Goal: Task Accomplishment & Management: Complete application form

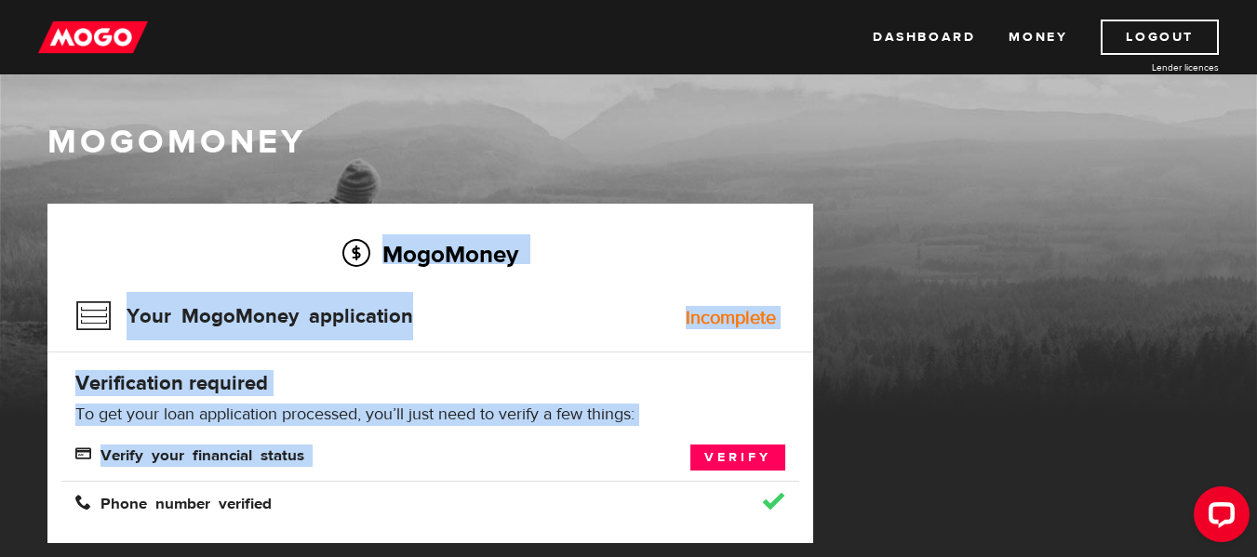
drag, startPoint x: 618, startPoint y: 248, endPoint x: 640, endPoint y: -112, distance: 360.8
click at [640, 0] on html "Dashboard Money Logout Lender licences Dashboard Money Logout Lender licences M…" at bounding box center [628, 278] width 1257 height 557
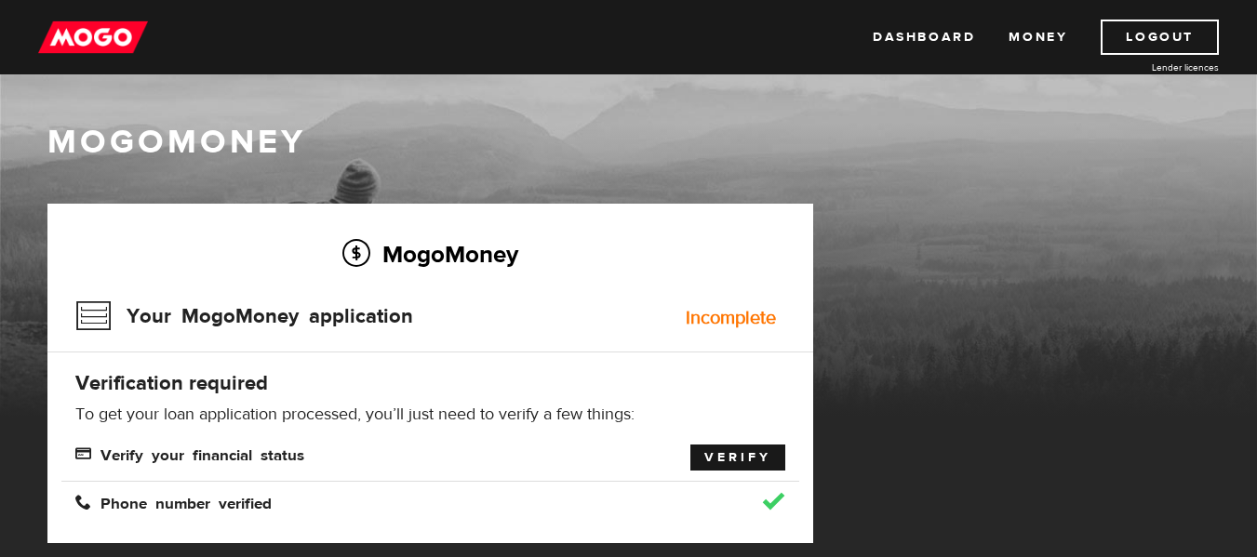
click at [735, 453] on link "Verify" at bounding box center [737, 458] width 95 height 26
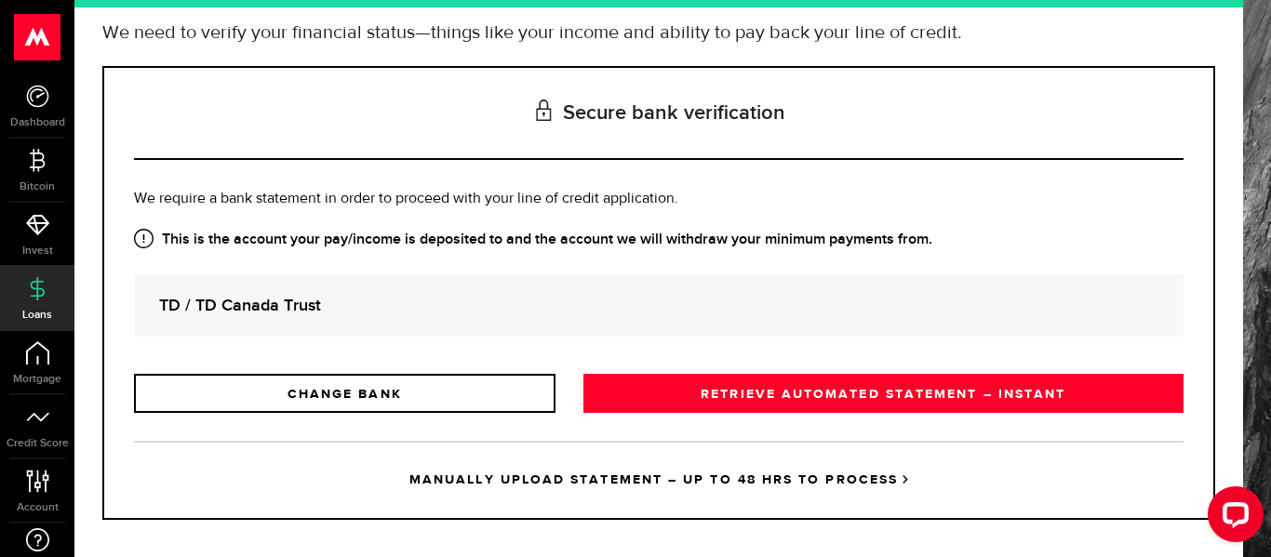
scroll to position [176, 0]
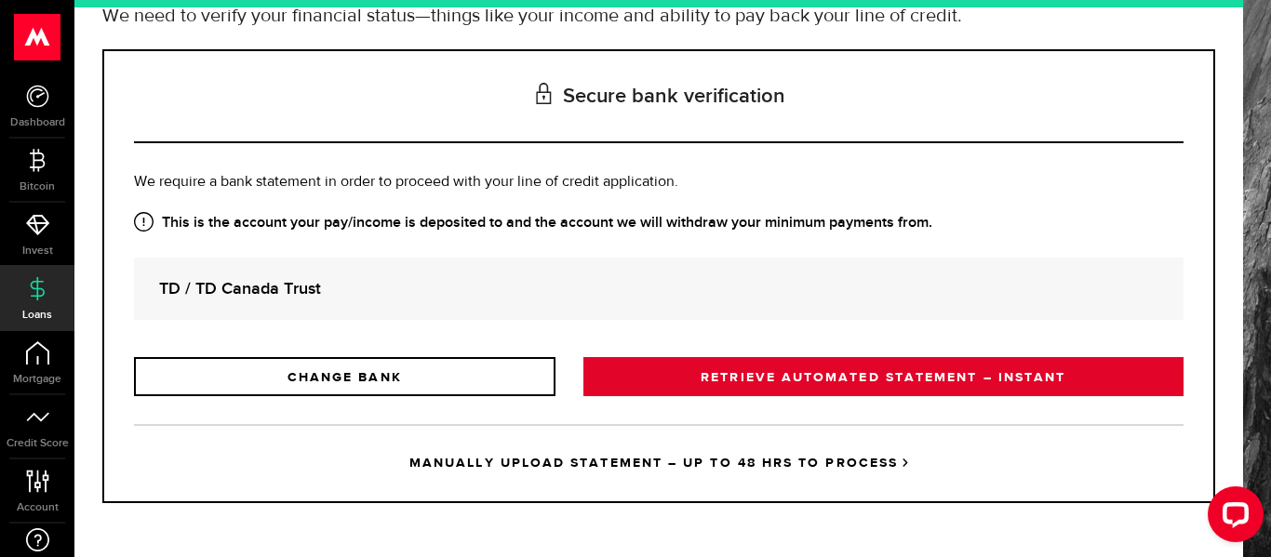
click at [748, 383] on link "RETRIEVE AUTOMATED STATEMENT – INSTANT" at bounding box center [883, 376] width 600 height 39
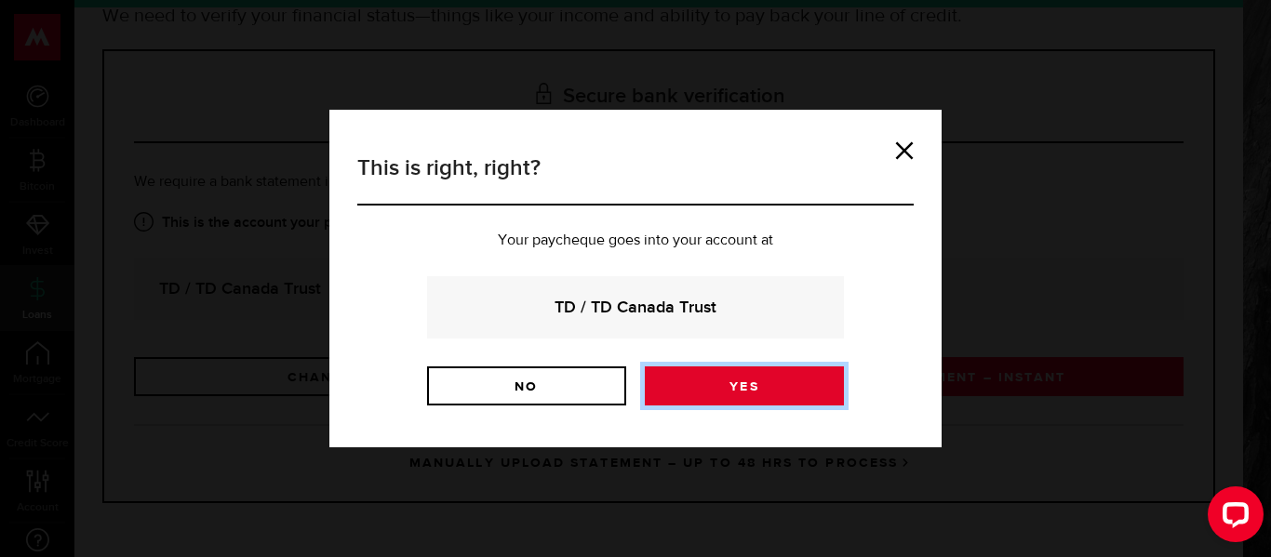
click at [717, 395] on link "Yes" at bounding box center [744, 386] width 199 height 39
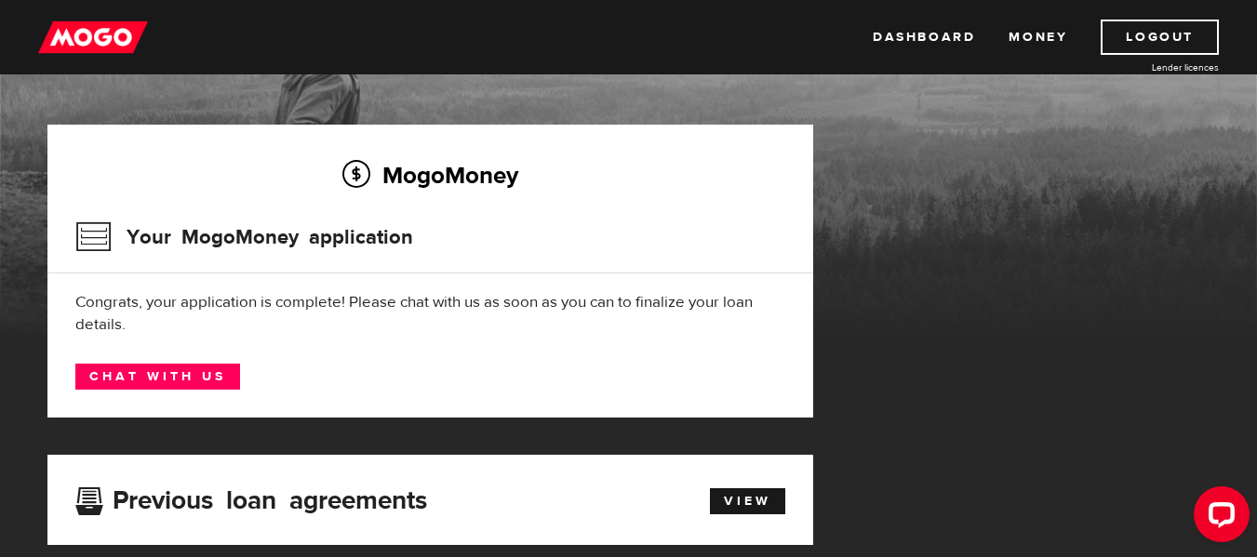
scroll to position [81, 0]
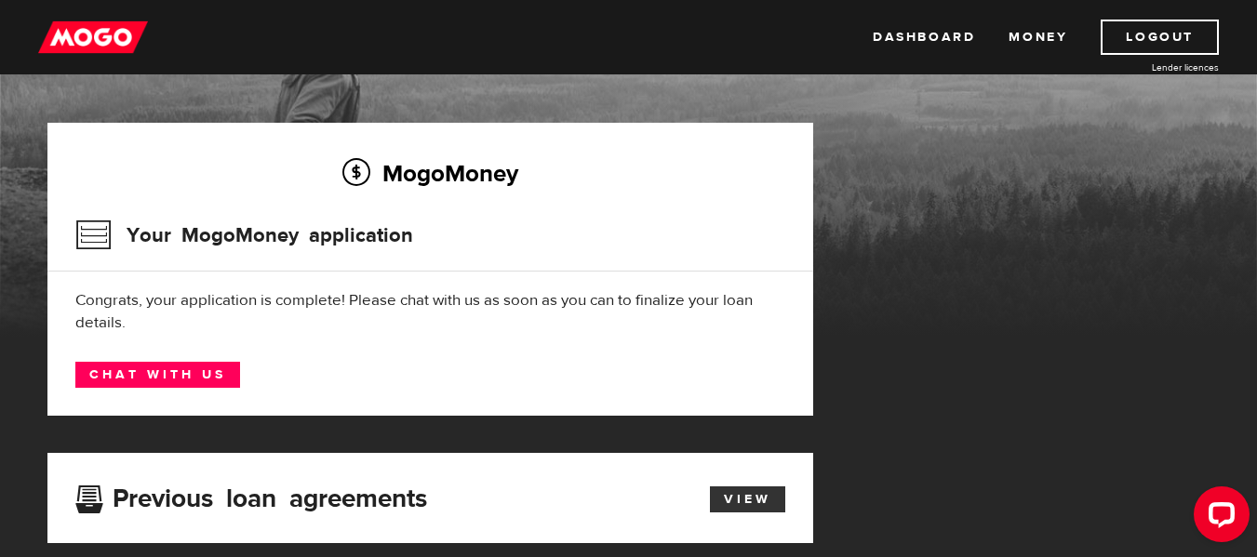
click at [757, 494] on link "View" at bounding box center [747, 500] width 75 height 26
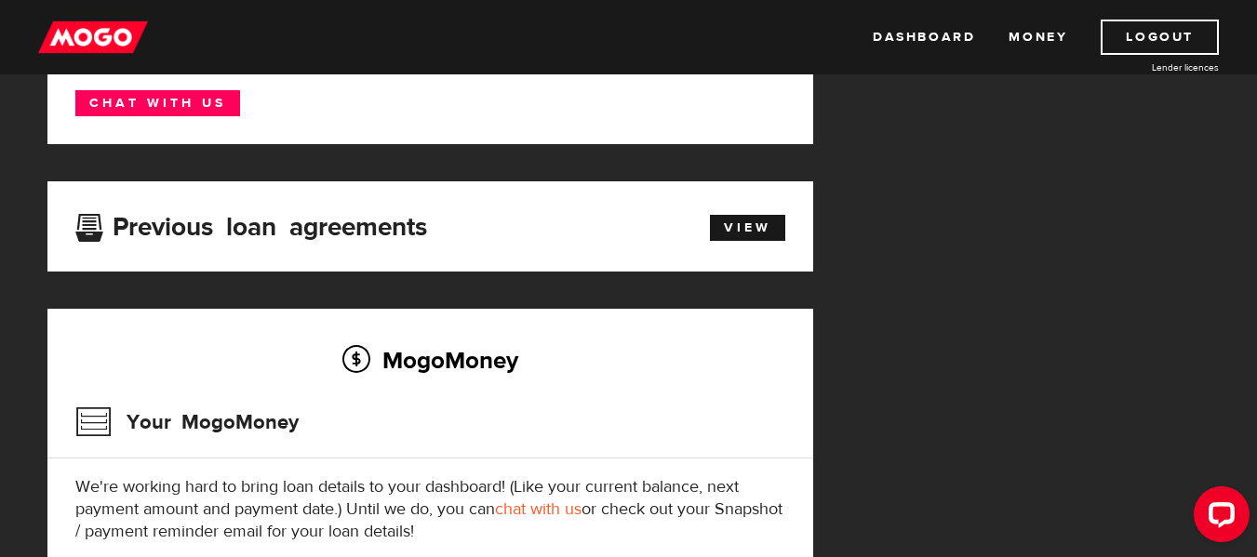
scroll to position [350, 0]
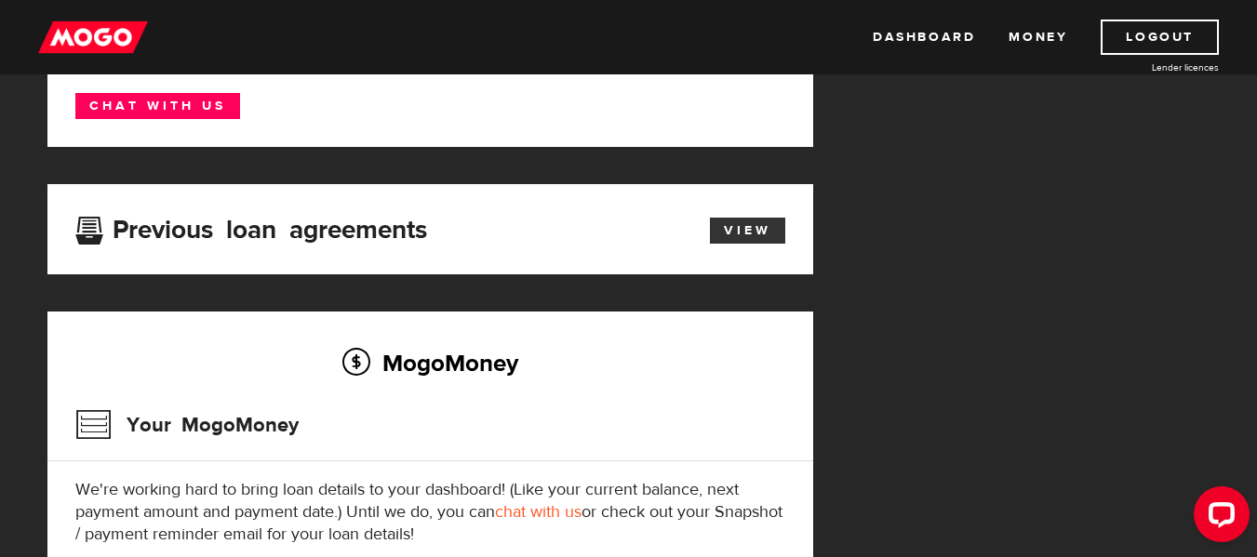
click at [728, 235] on link "View" at bounding box center [747, 231] width 75 height 26
